Goal: Submit feedback/report problem

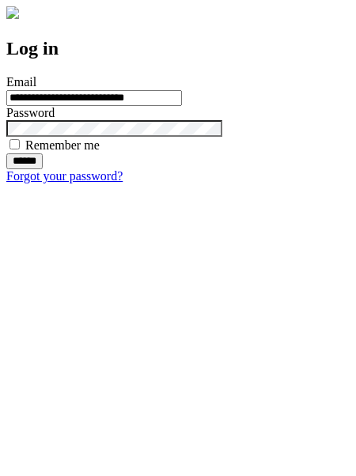
type input "**********"
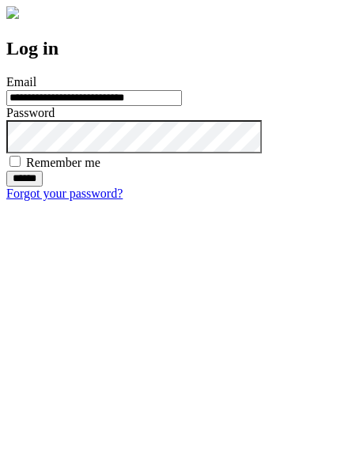
click at [43, 186] on input "******" at bounding box center [24, 179] width 36 height 16
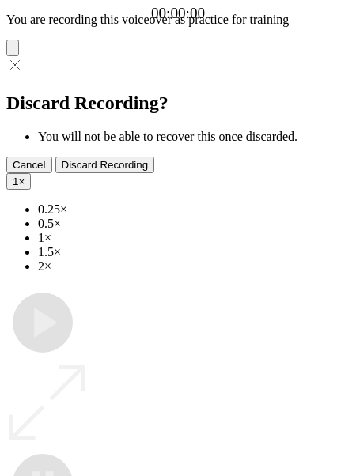
type input "**********"
